Goal: Book appointment/travel/reservation

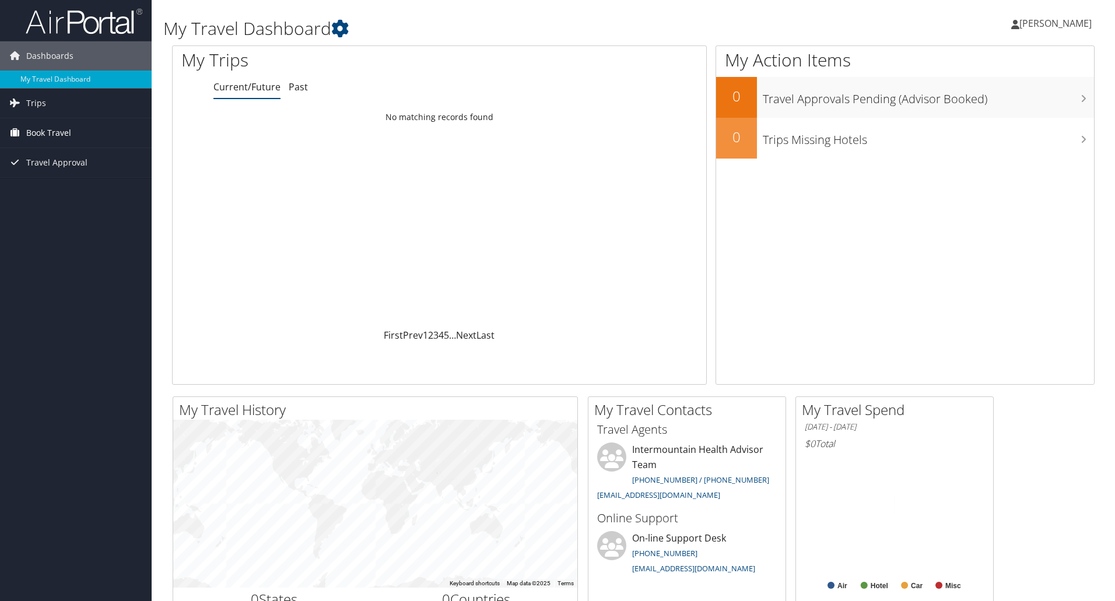
drag, startPoint x: 0, startPoint y: 0, endPoint x: 69, endPoint y: 132, distance: 148.9
click at [69, 132] on span "Book Travel" at bounding box center [48, 132] width 45 height 29
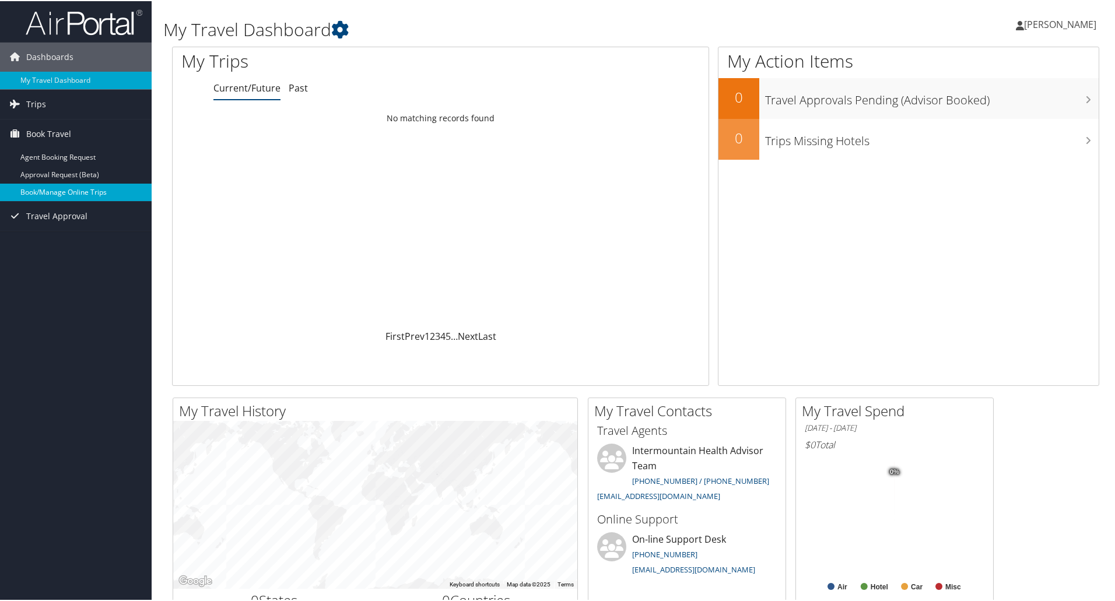
click at [59, 193] on link "Book/Manage Online Trips" at bounding box center [76, 190] width 152 height 17
